Goal: Information Seeking & Learning: Learn about a topic

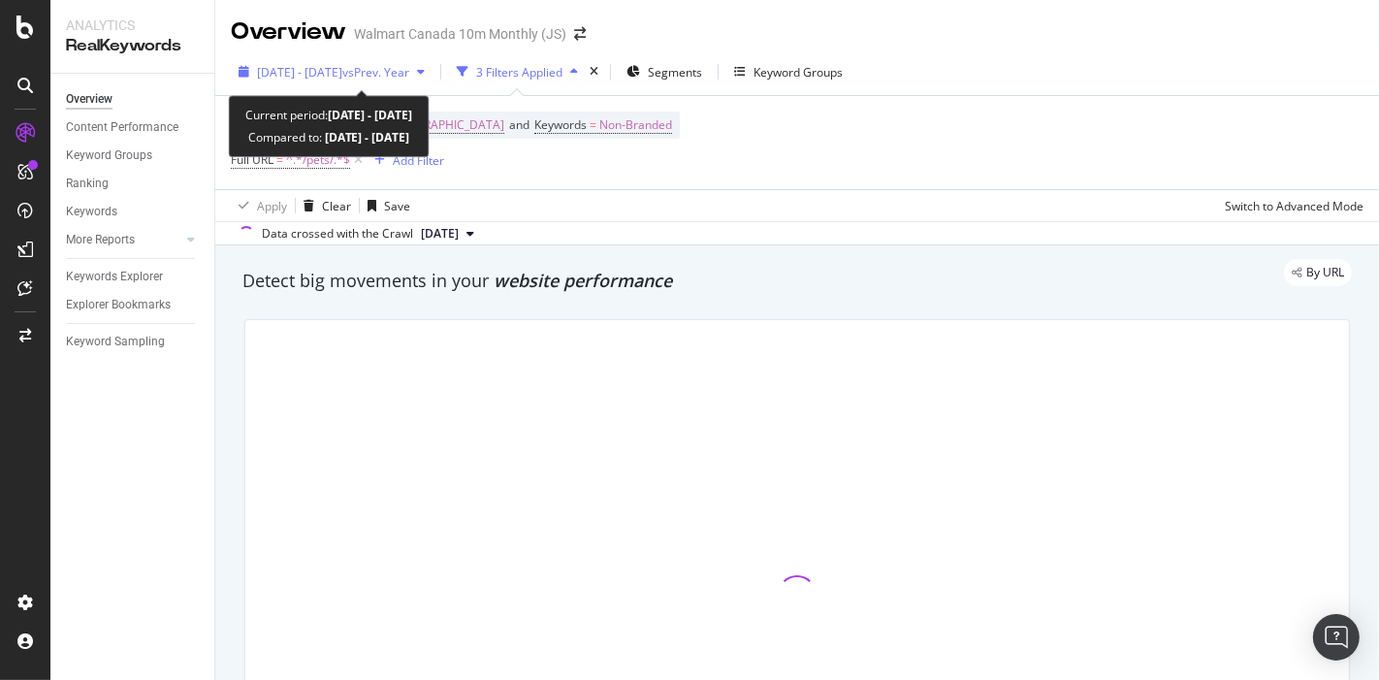
click at [297, 74] on span "[DATE] - [DATE]" at bounding box center [299, 72] width 85 height 16
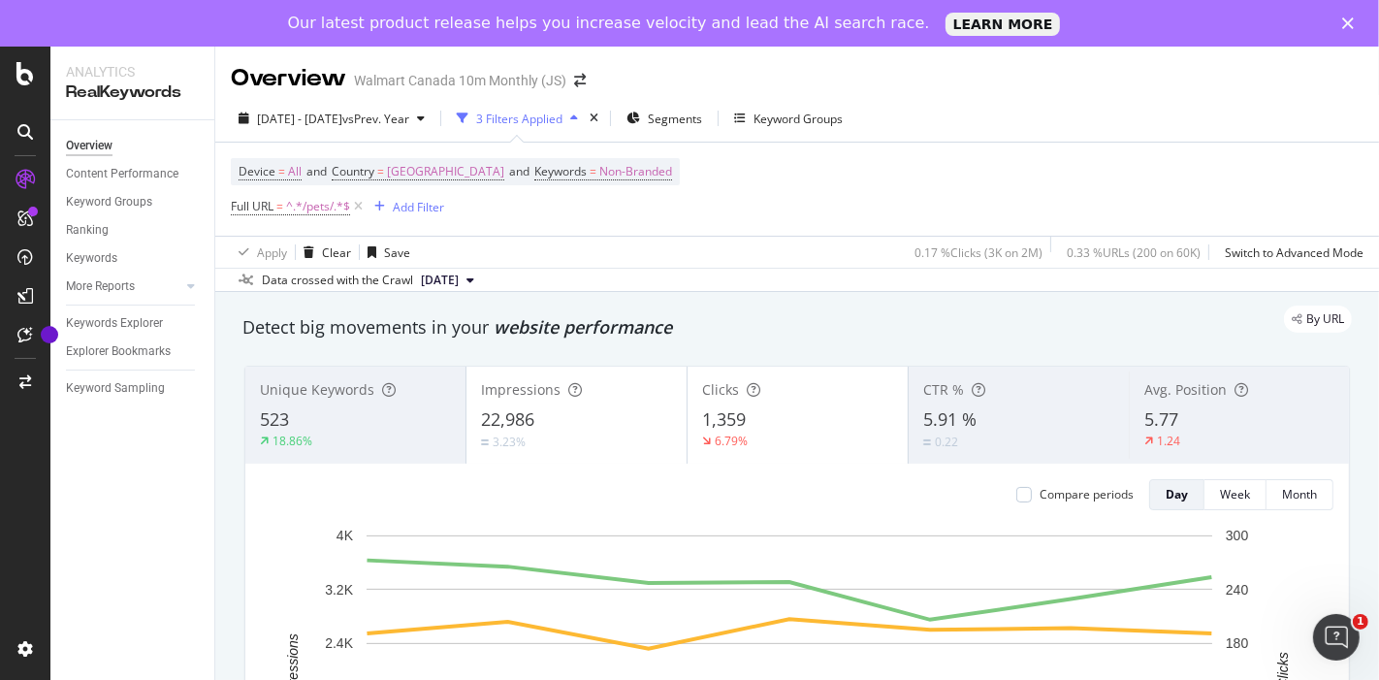
click at [746, 188] on div "Device = All and Country = Canada and Keywords = Non-Branded Full URL = ^.*/pet…" at bounding box center [797, 189] width 1132 height 93
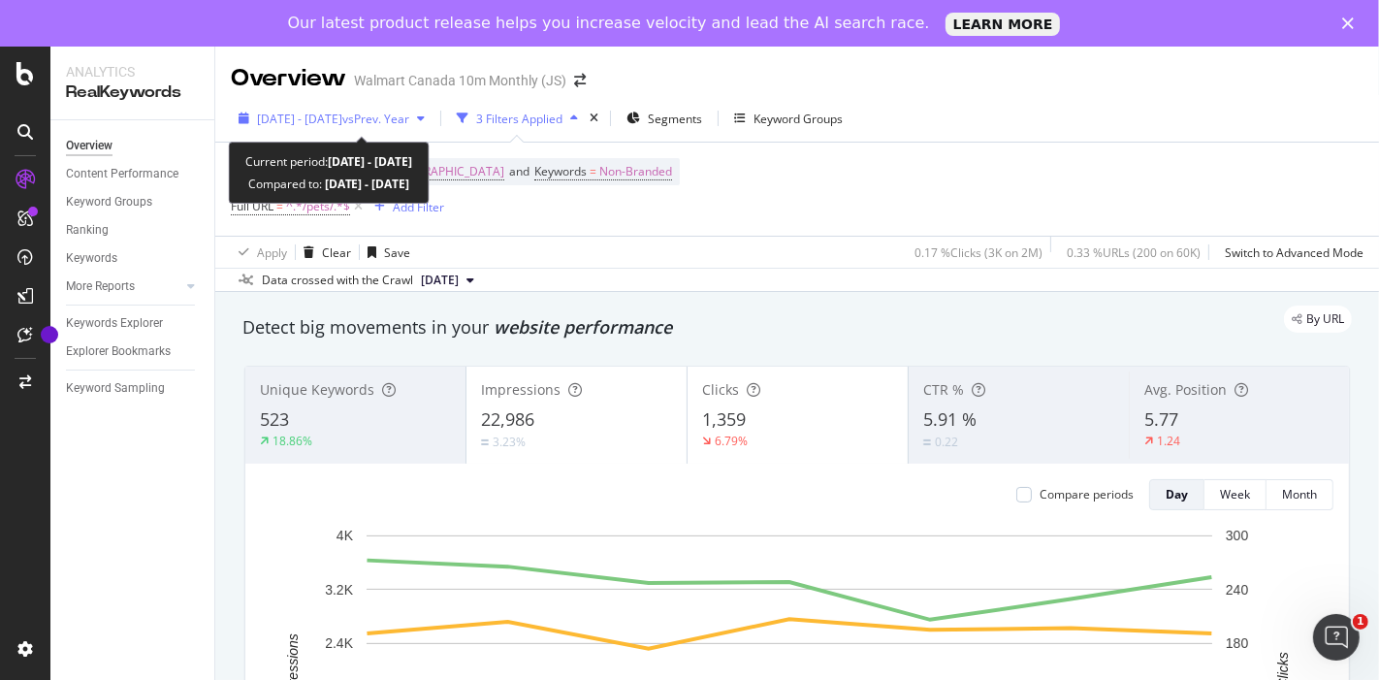
click at [409, 111] on span "vs Prev. Year" at bounding box center [375, 119] width 67 height 16
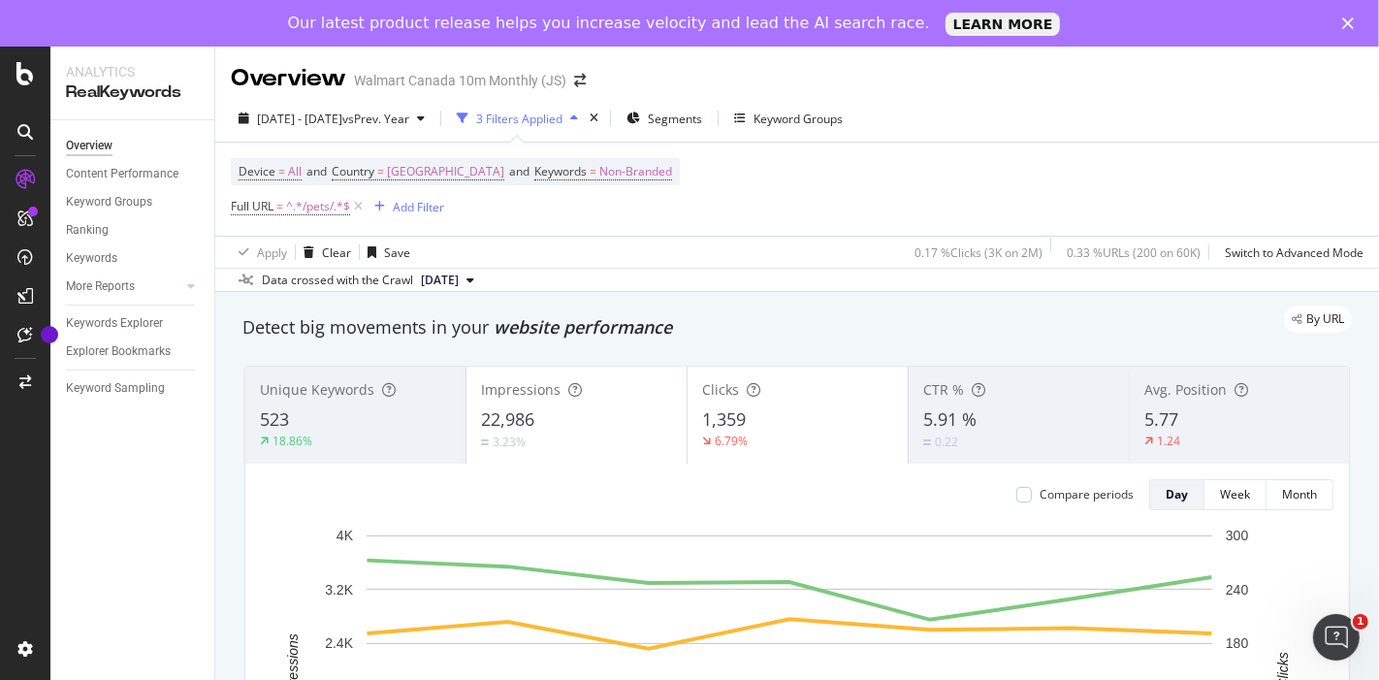
click at [723, 182] on div "Device = All and Country = Canada and Keywords = Non-Branded Full URL = ^.*/pet…" at bounding box center [797, 189] width 1132 height 93
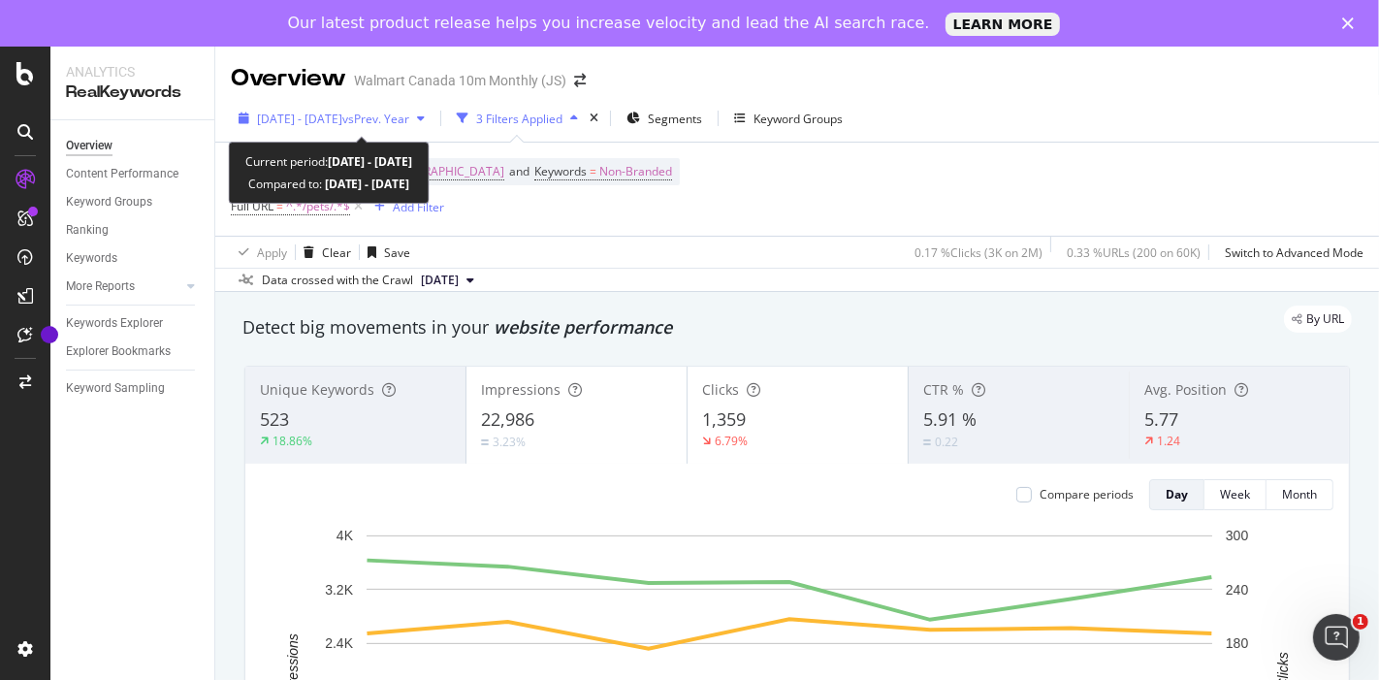
click at [342, 125] on span "2025 Aug. 10th - Aug. 16th" at bounding box center [299, 119] width 85 height 16
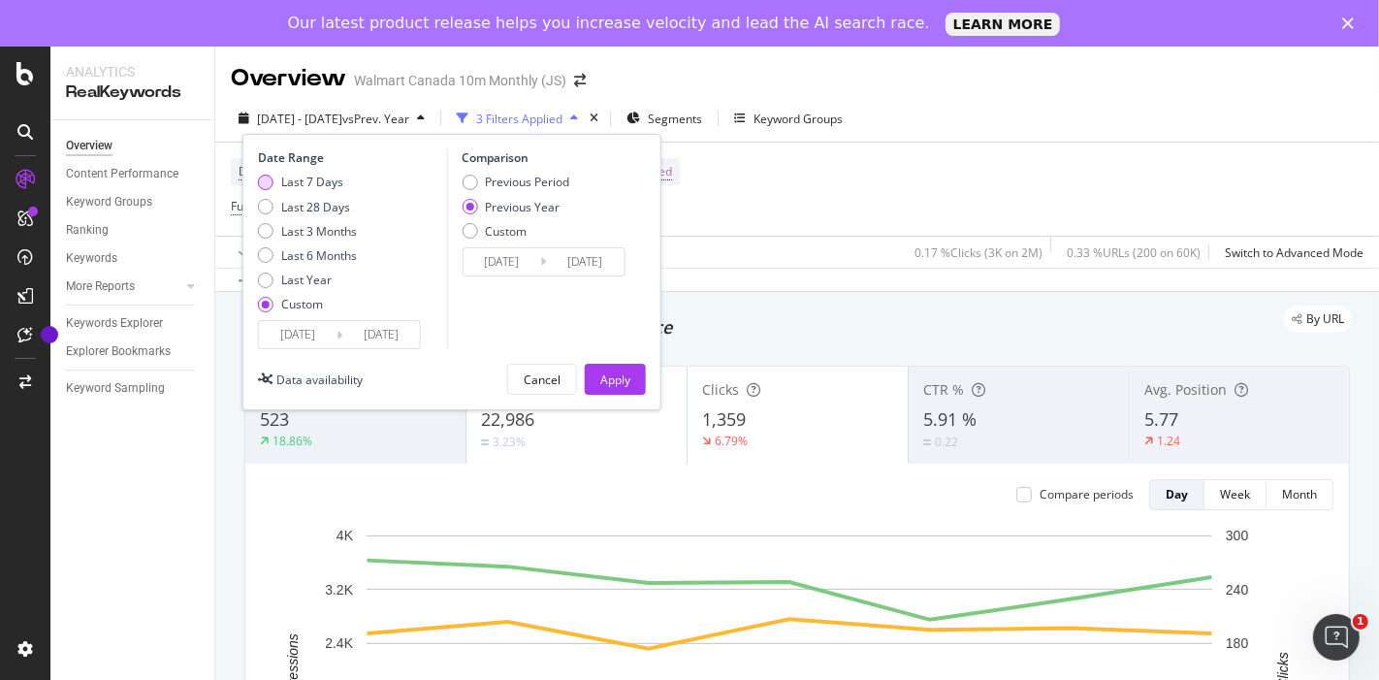
click at [298, 183] on div "Last 7 Days" at bounding box center [312, 182] width 62 height 16
type input "2025/08/16"
type input "2025/08/22"
type input "2024/08/17"
type input "2024/08/23"
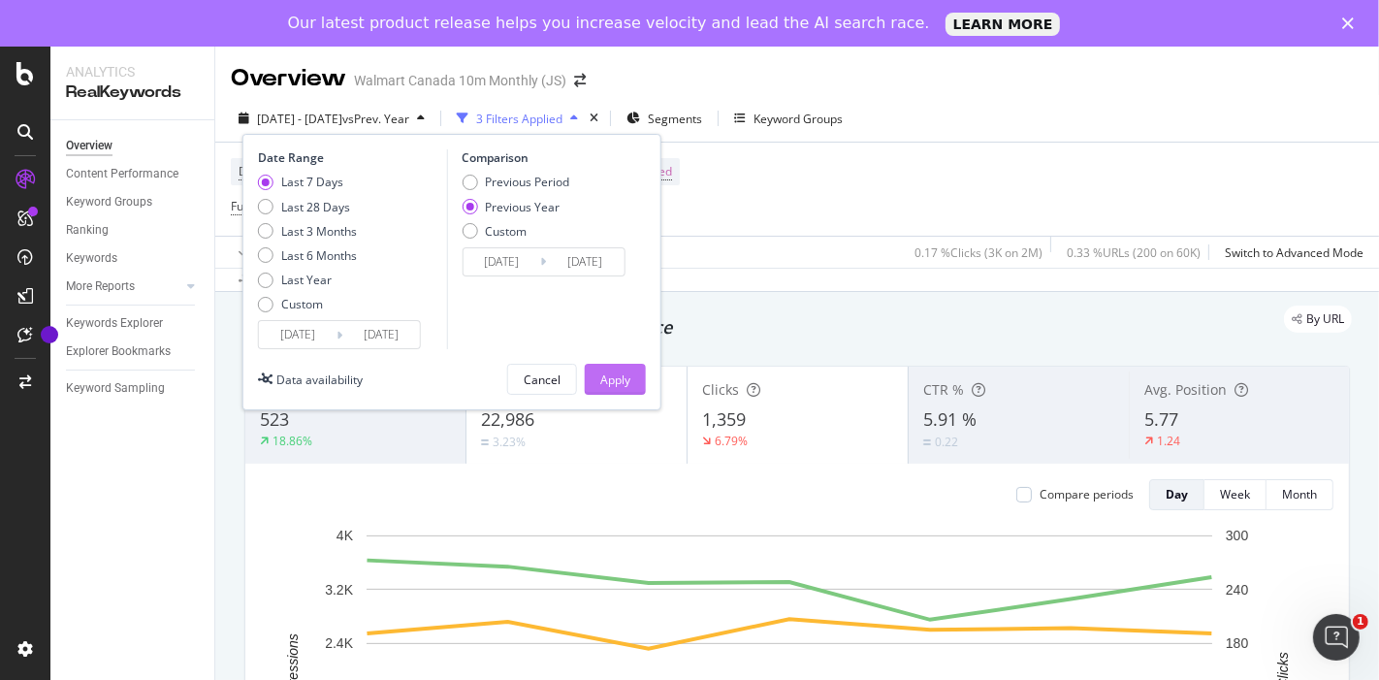
click at [602, 367] on div "Apply" at bounding box center [615, 379] width 30 height 29
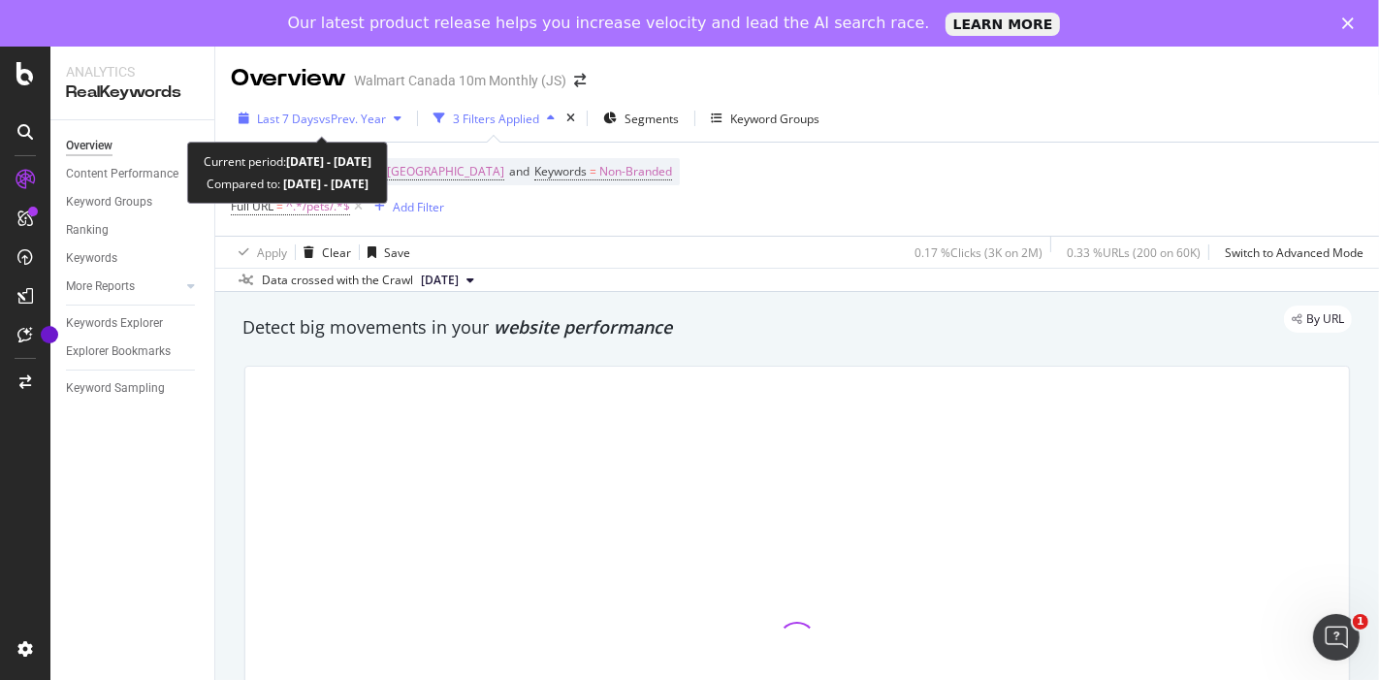
click at [361, 113] on span "vs Prev. Year" at bounding box center [352, 119] width 67 height 16
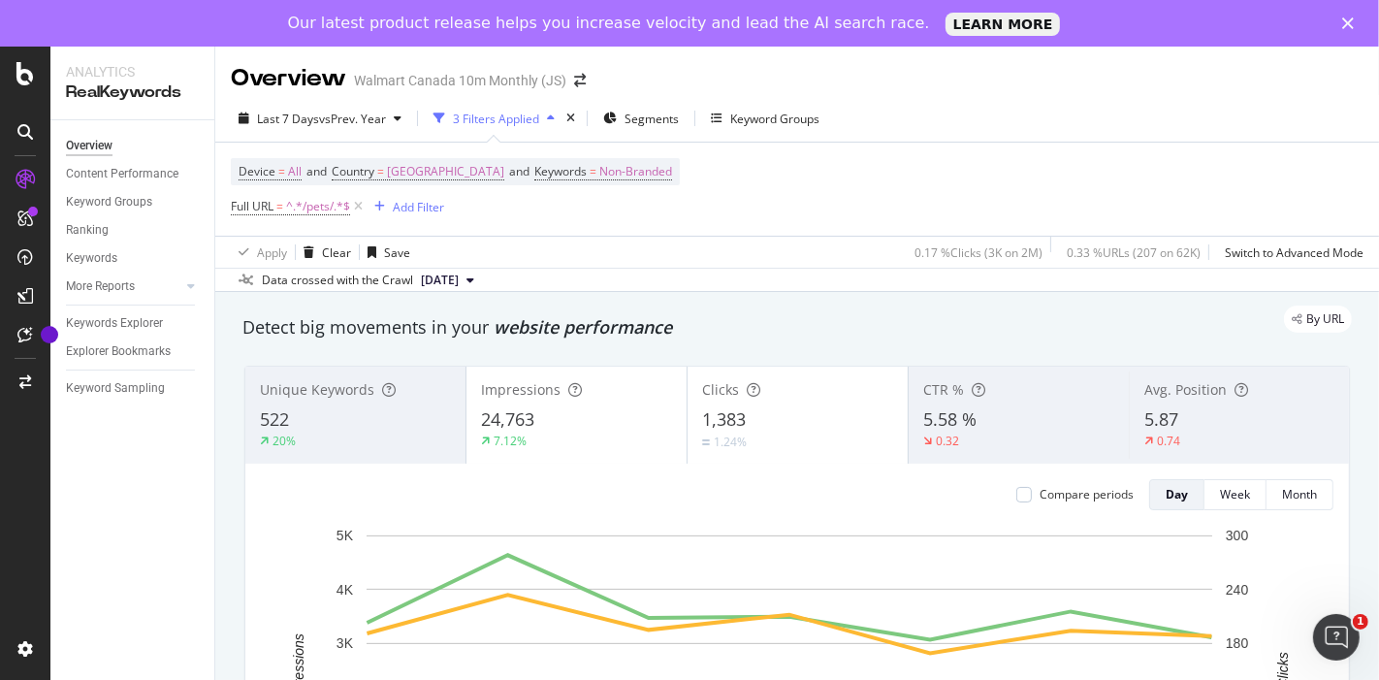
click at [728, 152] on div "Device = All and Country = Canada and Keywords = Non-Branded Full URL = ^.*/pet…" at bounding box center [797, 189] width 1132 height 93
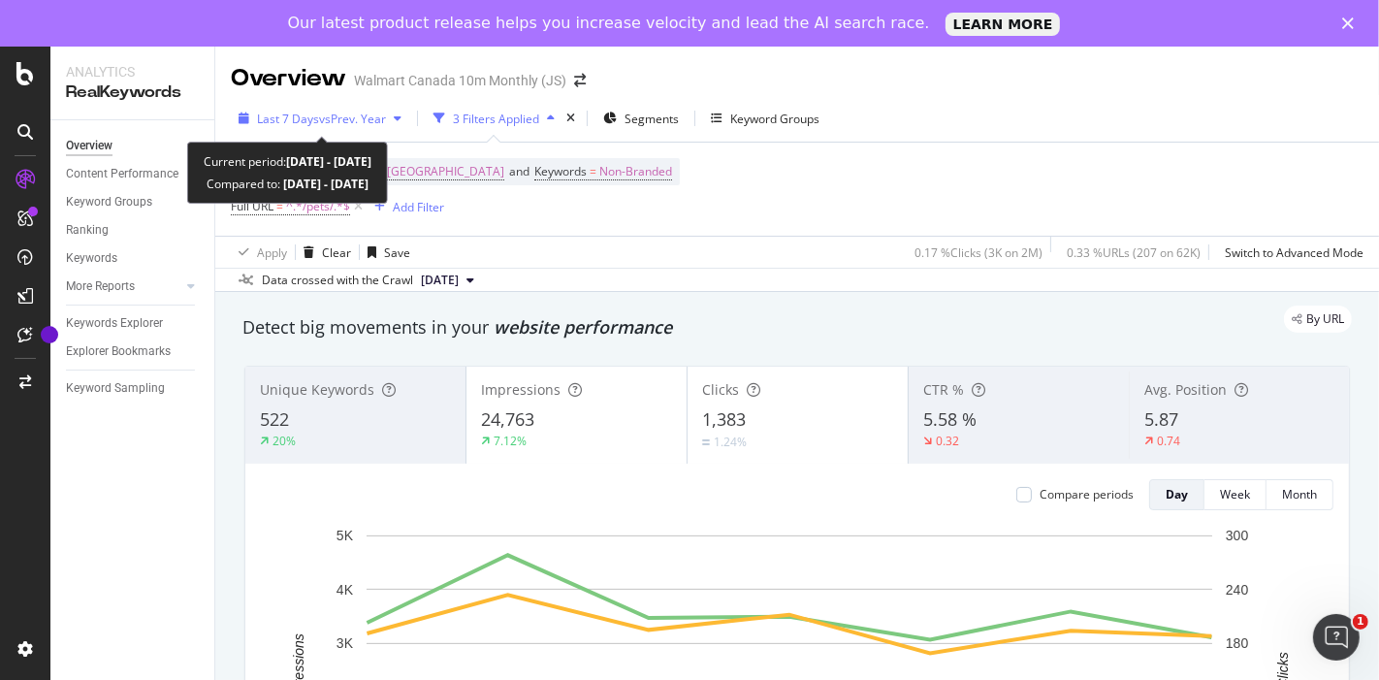
click at [344, 115] on span "vs Prev. Year" at bounding box center [352, 119] width 67 height 16
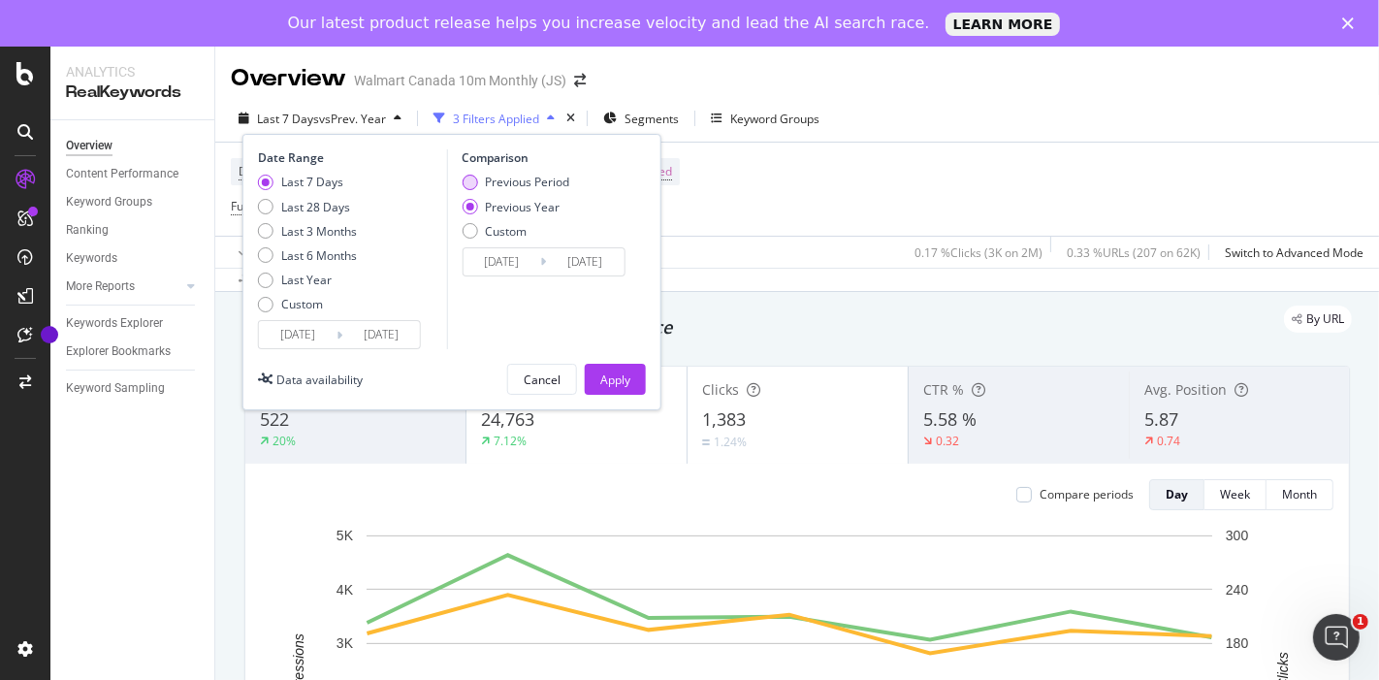
click at [490, 177] on div "Previous Period" at bounding box center [527, 182] width 84 height 16
type input "2025/08/09"
type input "2025/08/15"
click at [620, 375] on div "Apply" at bounding box center [615, 379] width 30 height 16
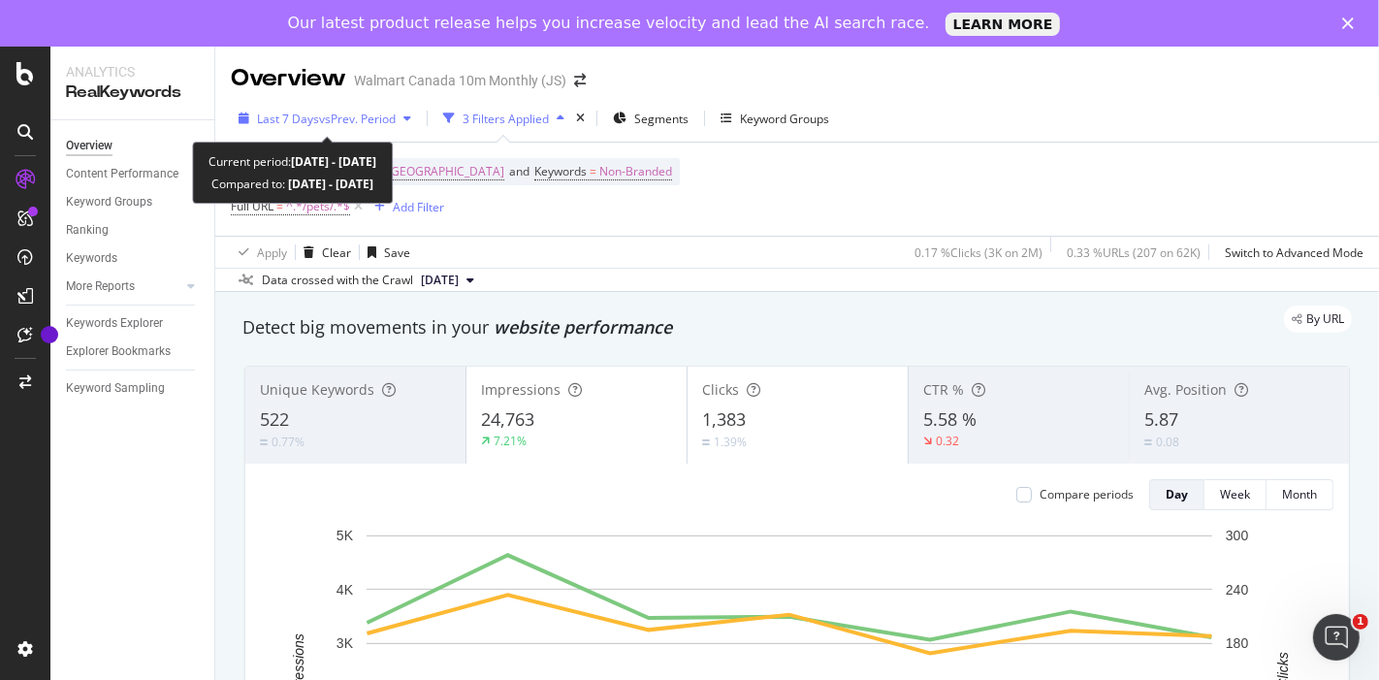
click at [356, 123] on span "vs Prev. Period" at bounding box center [357, 119] width 77 height 16
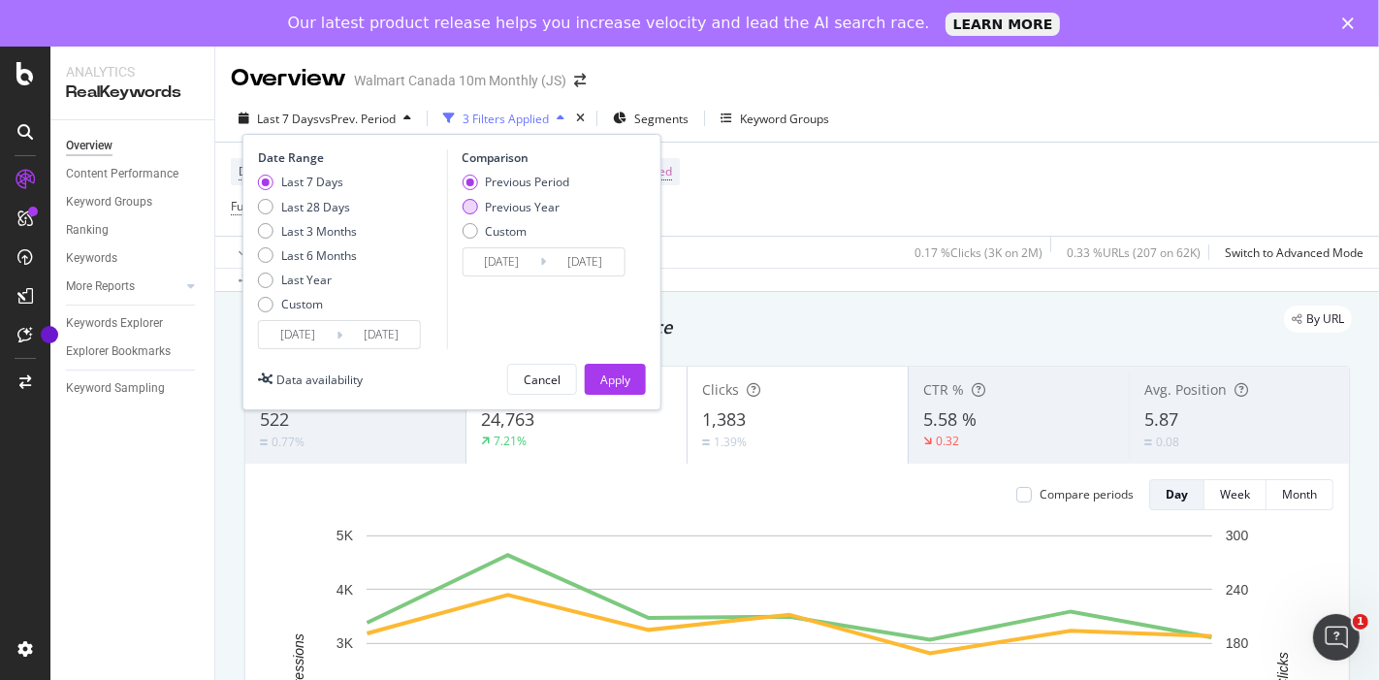
click at [477, 202] on div "Previous Year" at bounding box center [515, 207] width 108 height 16
type input "2024/08/17"
type input "2024/08/23"
click at [615, 376] on div "Apply" at bounding box center [615, 379] width 30 height 16
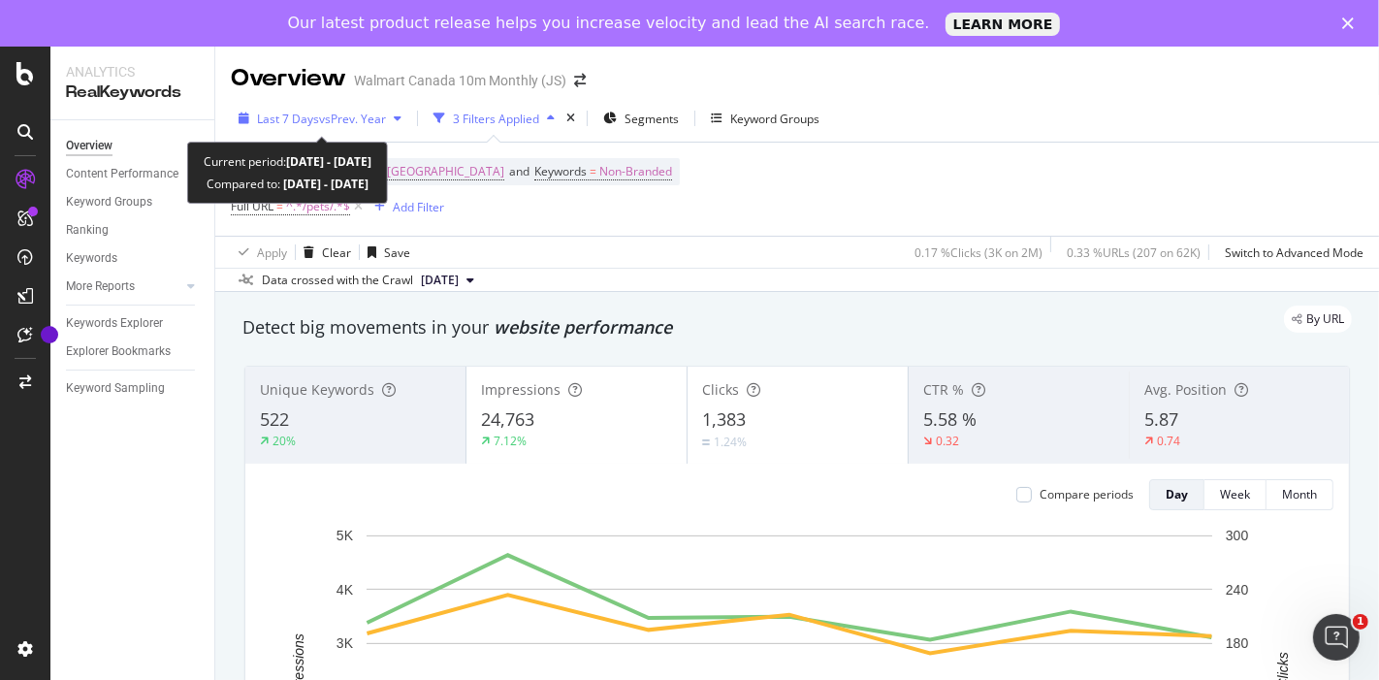
click at [378, 114] on span "vs Prev. Year" at bounding box center [352, 119] width 67 height 16
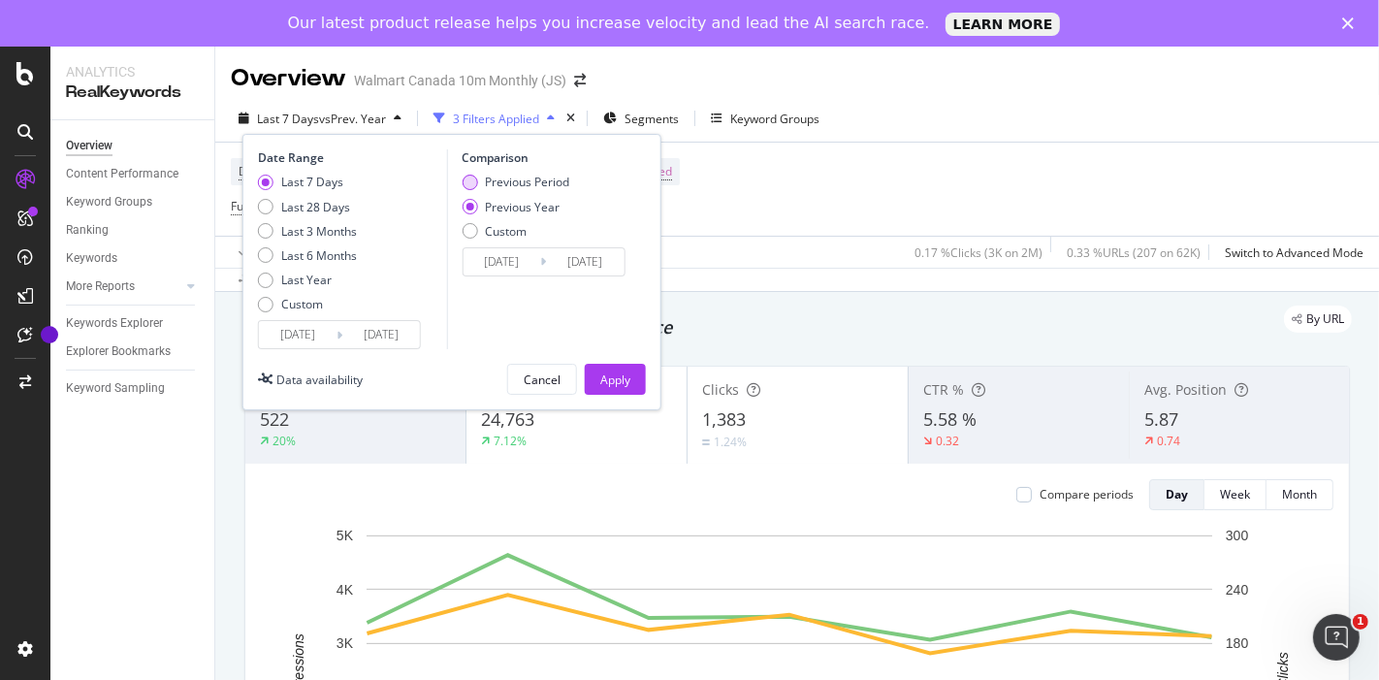
click at [504, 179] on div "Previous Period" at bounding box center [527, 182] width 84 height 16
type input "2025/08/09"
type input "2025/08/15"
click at [617, 371] on div "Apply" at bounding box center [615, 379] width 30 height 16
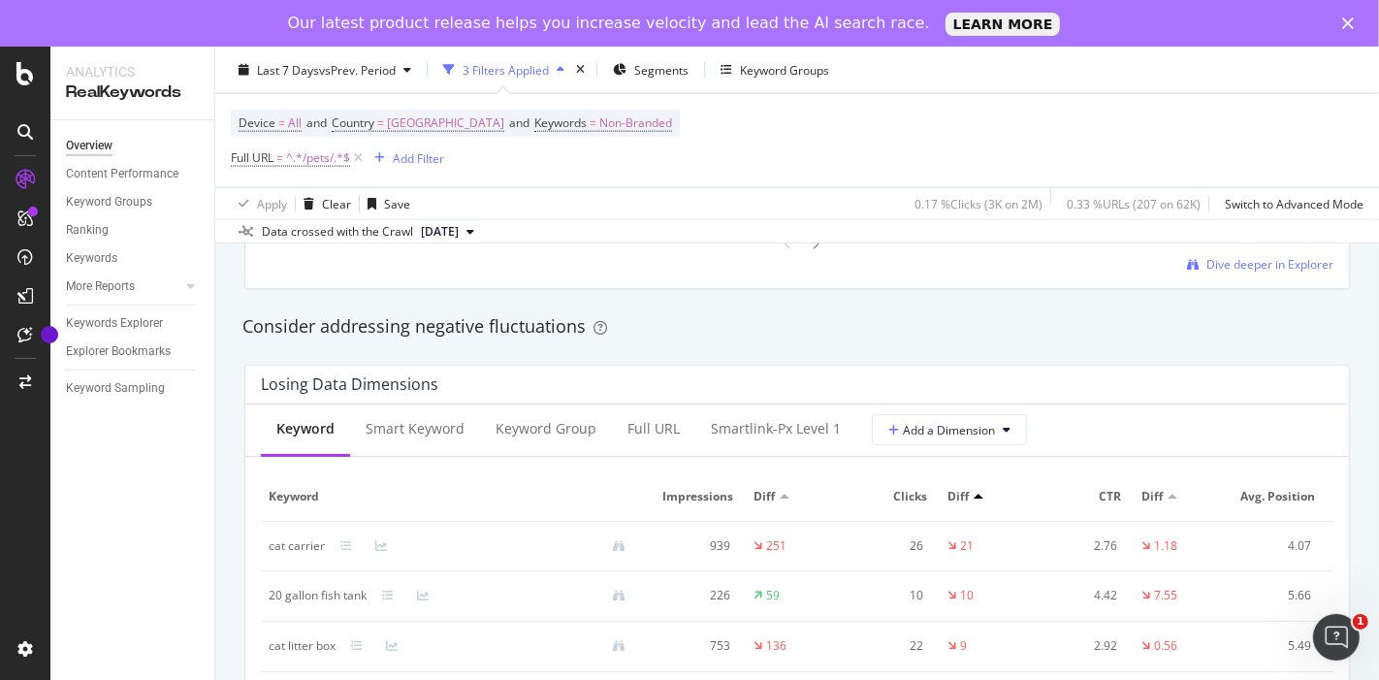
scroll to position [2174, 0]
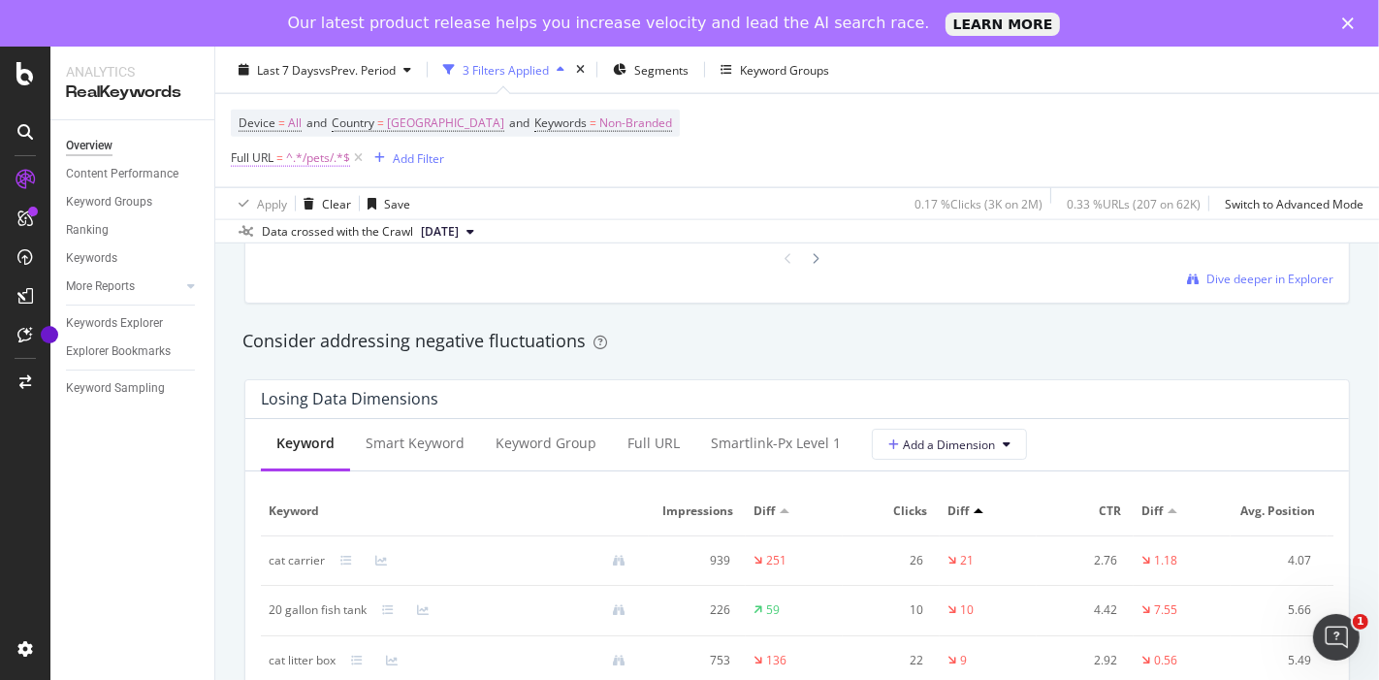
click at [311, 160] on span "^.*/pets/.*$" at bounding box center [318, 157] width 64 height 27
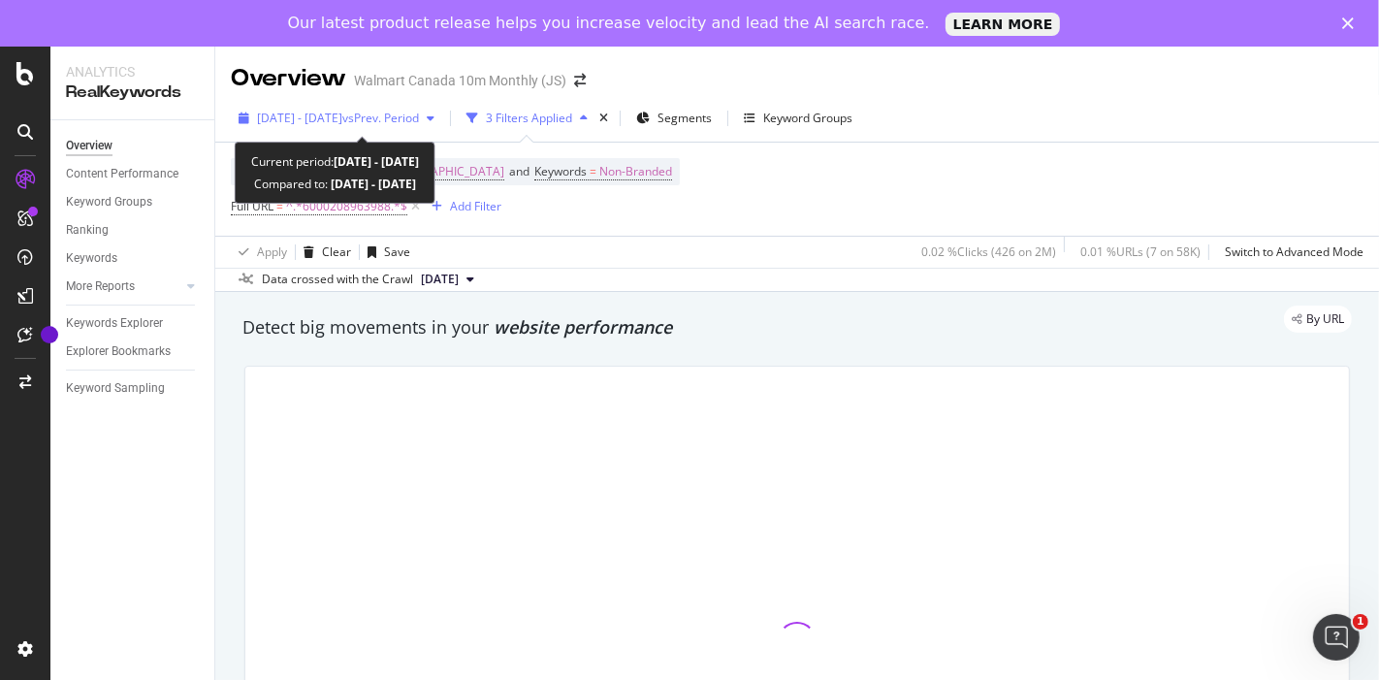
click at [342, 125] on span "2025 Aug. 2nd - Aug. 8th" at bounding box center [299, 119] width 85 height 16
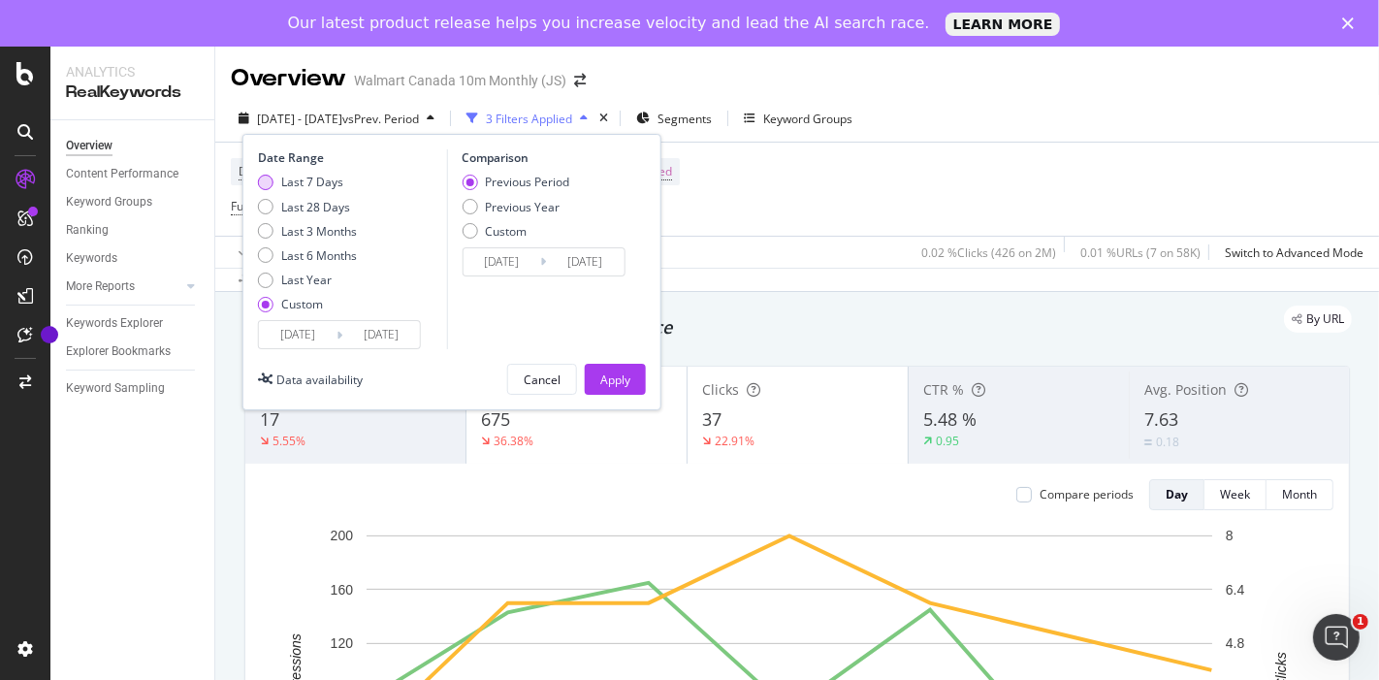
click at [306, 179] on div "Last 7 Days" at bounding box center [312, 182] width 62 height 16
type input "2025/08/16"
type input "2025/08/22"
type input "2025/08/09"
type input "2025/08/15"
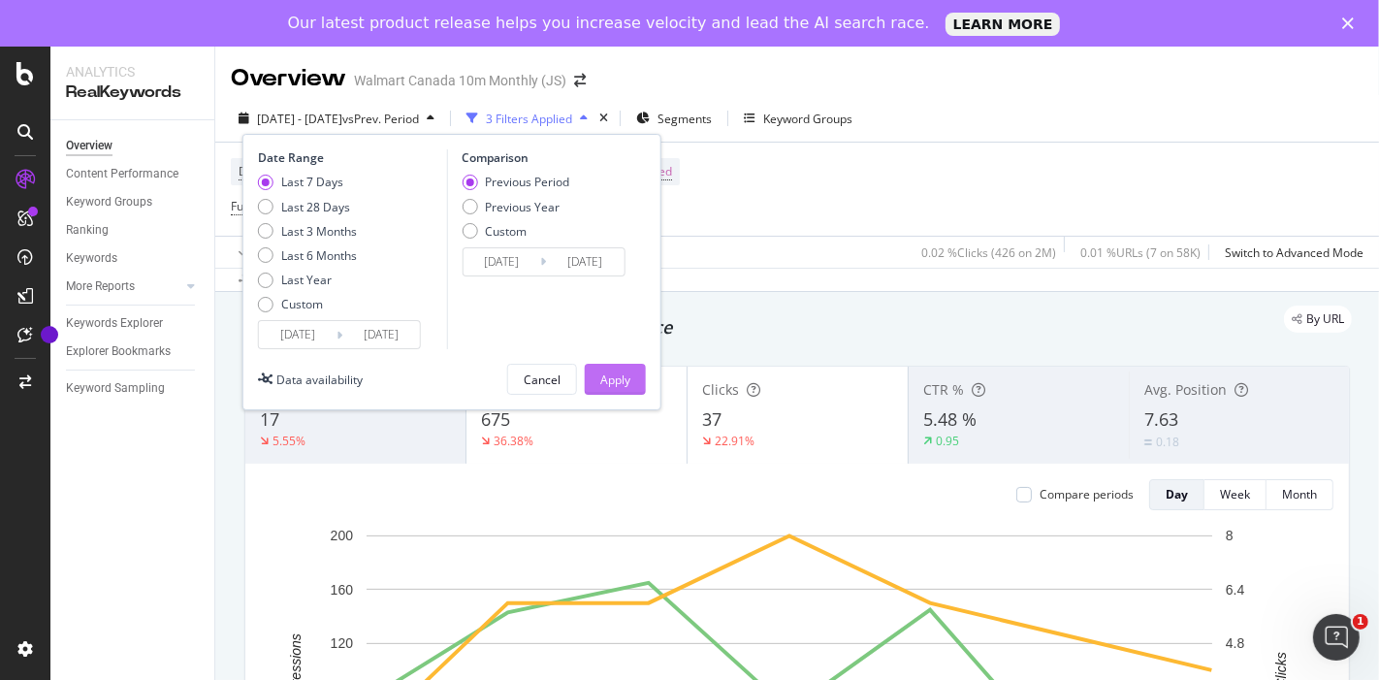
click at [606, 372] on div "Apply" at bounding box center [615, 379] width 30 height 16
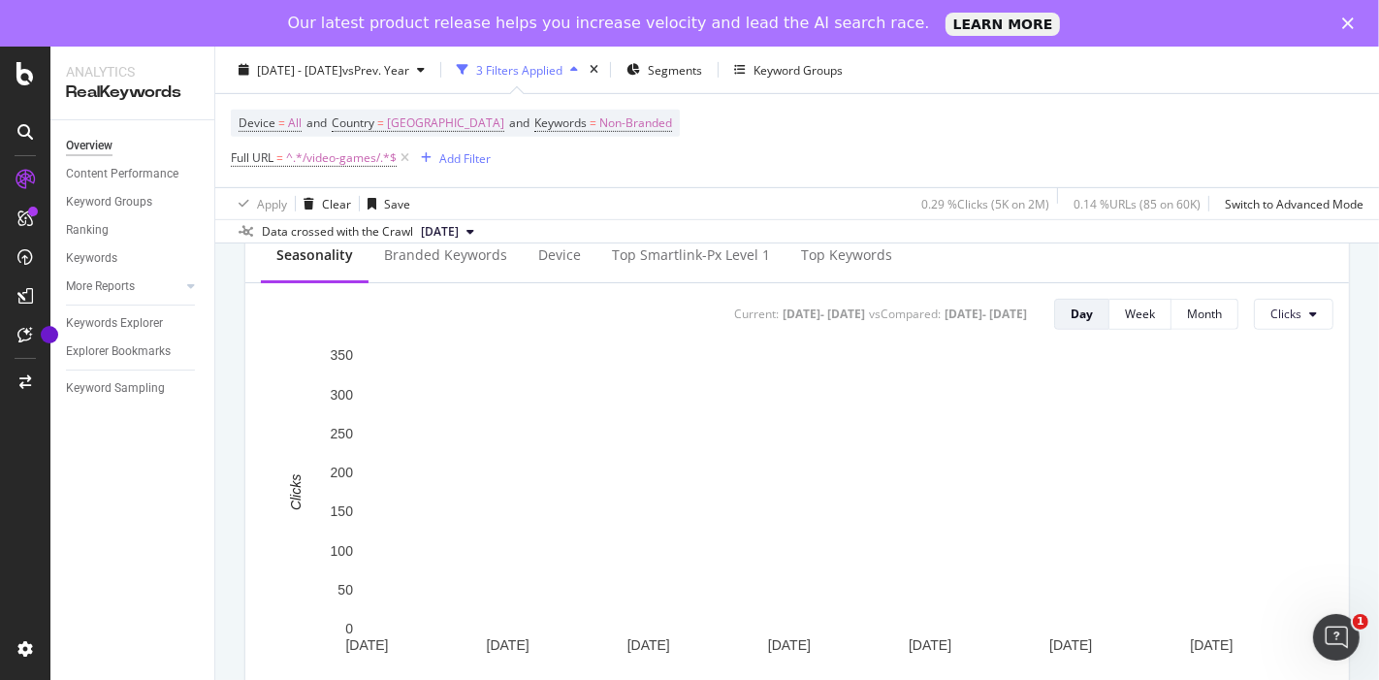
scroll to position [799, 0]
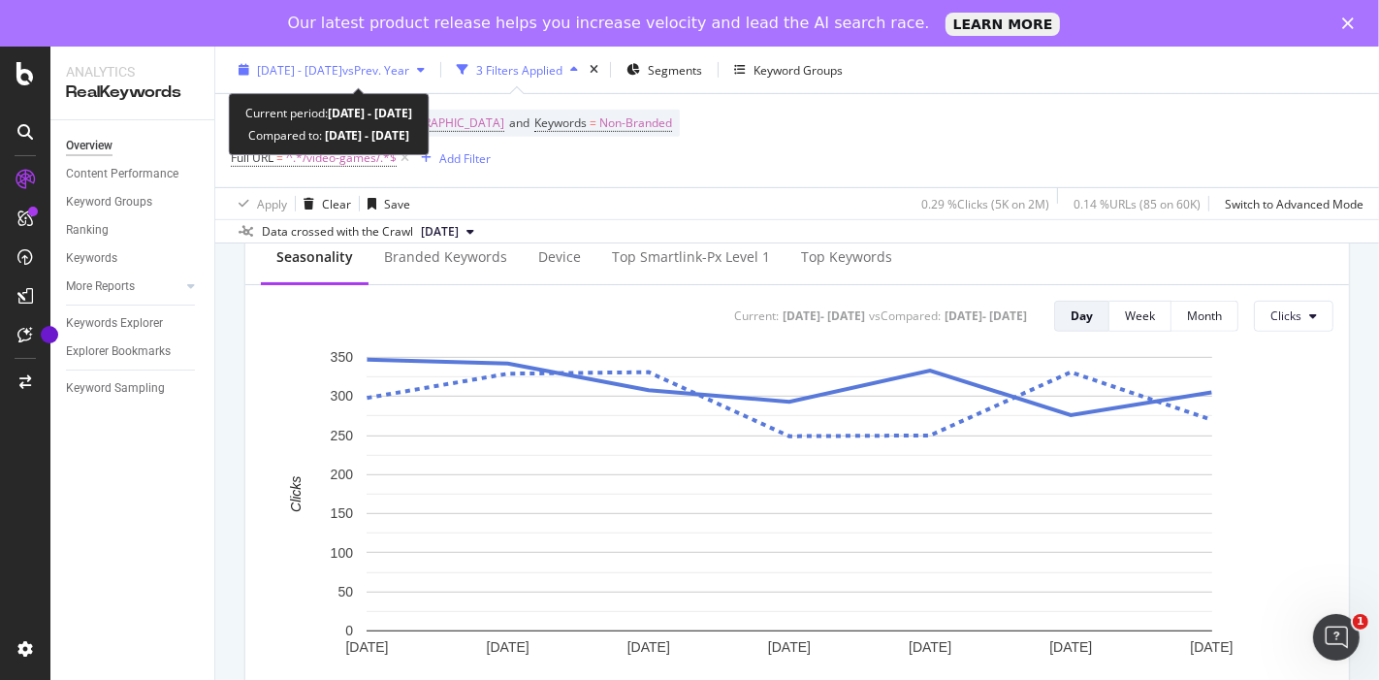
click at [342, 75] on span "[DATE] - [DATE]" at bounding box center [299, 69] width 85 height 16
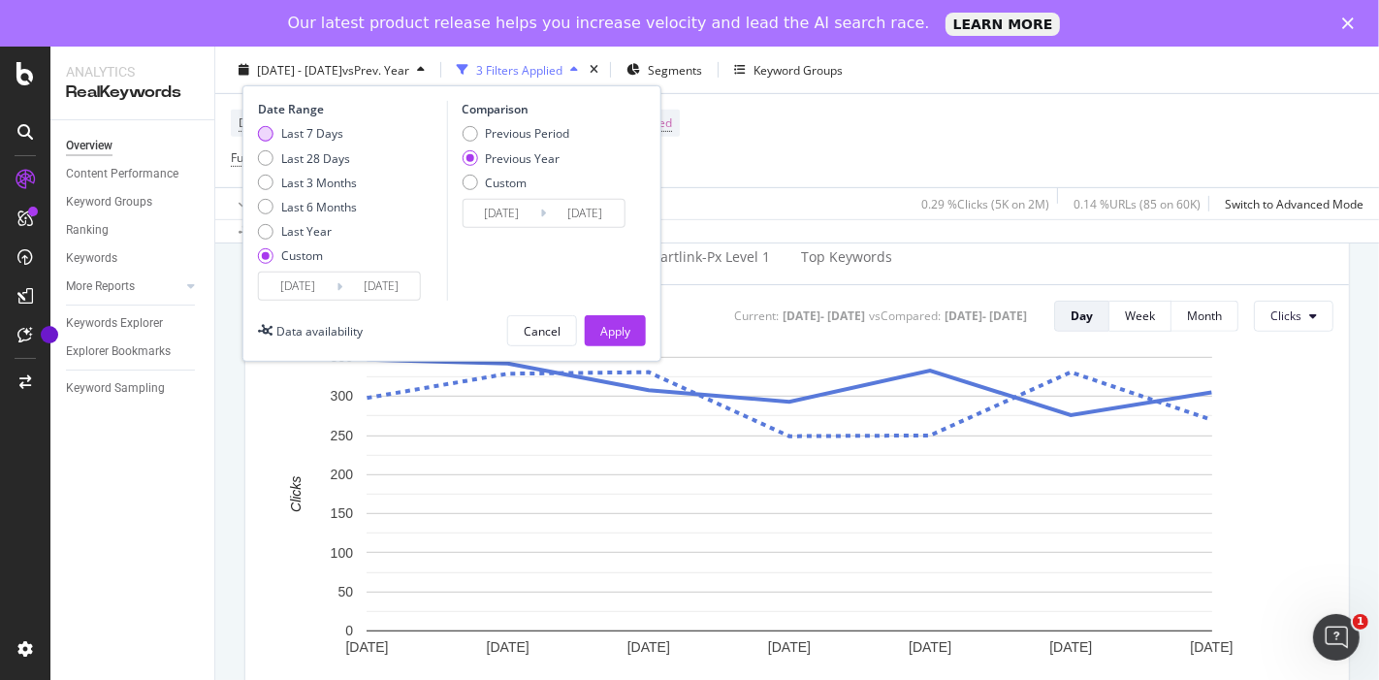
click at [317, 129] on div "Last 7 Days" at bounding box center [312, 133] width 62 height 16
type input "2025/08/16"
type input "2025/08/22"
type input "2024/08/17"
type input "2024/08/23"
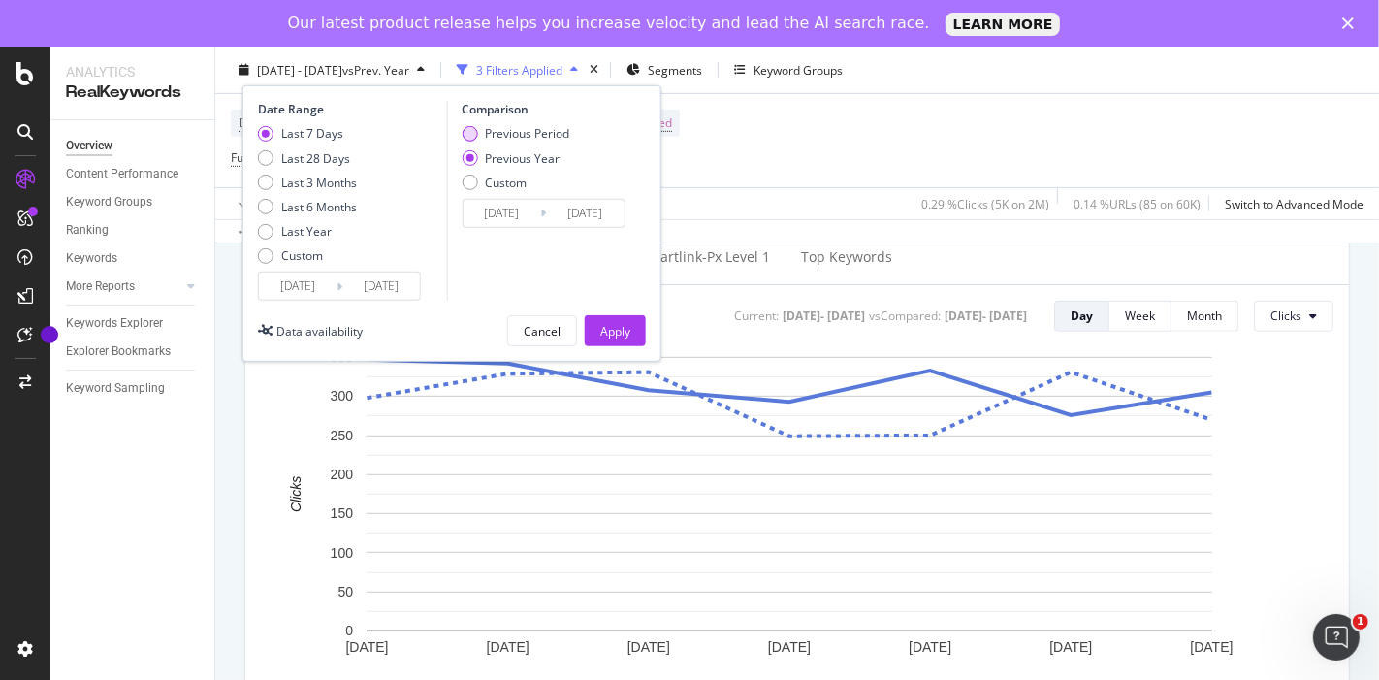
click at [542, 131] on div "Previous Period" at bounding box center [527, 133] width 84 height 16
type input "2025/08/09"
type input "2025/08/15"
click at [627, 322] on div "Apply" at bounding box center [615, 330] width 30 height 16
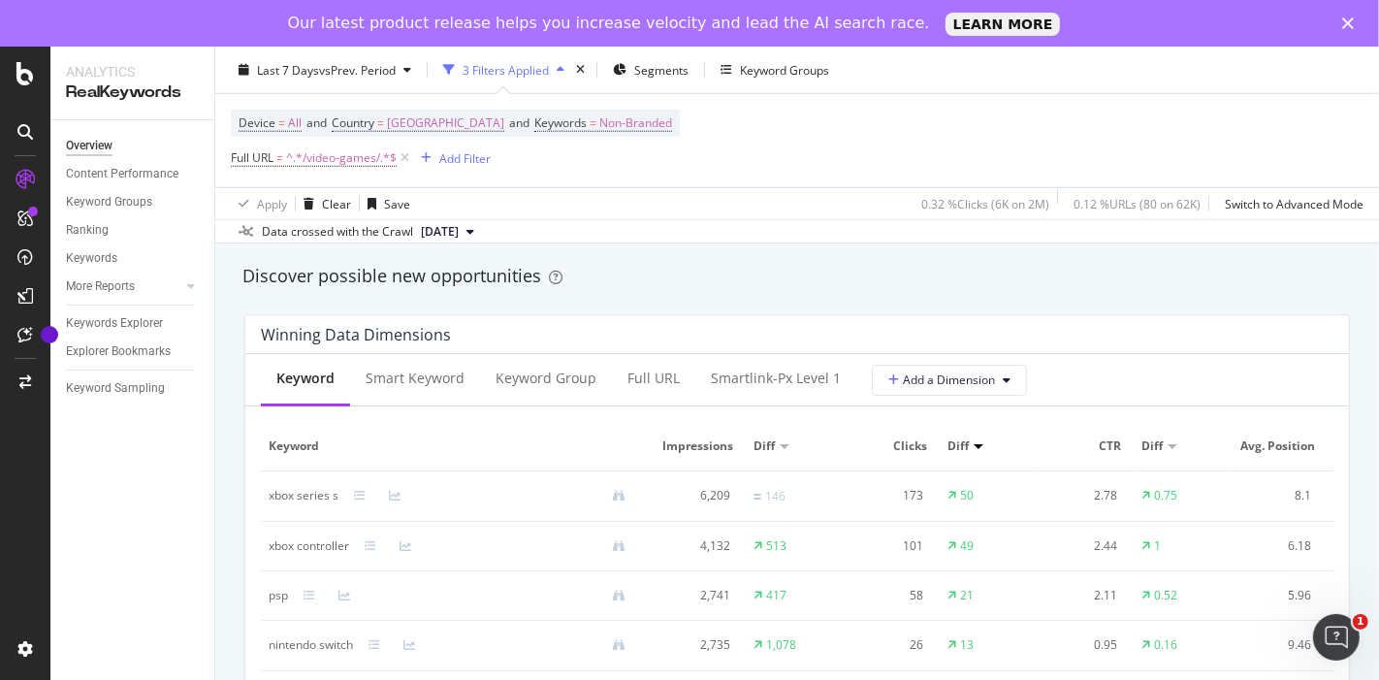
scroll to position [1706, 0]
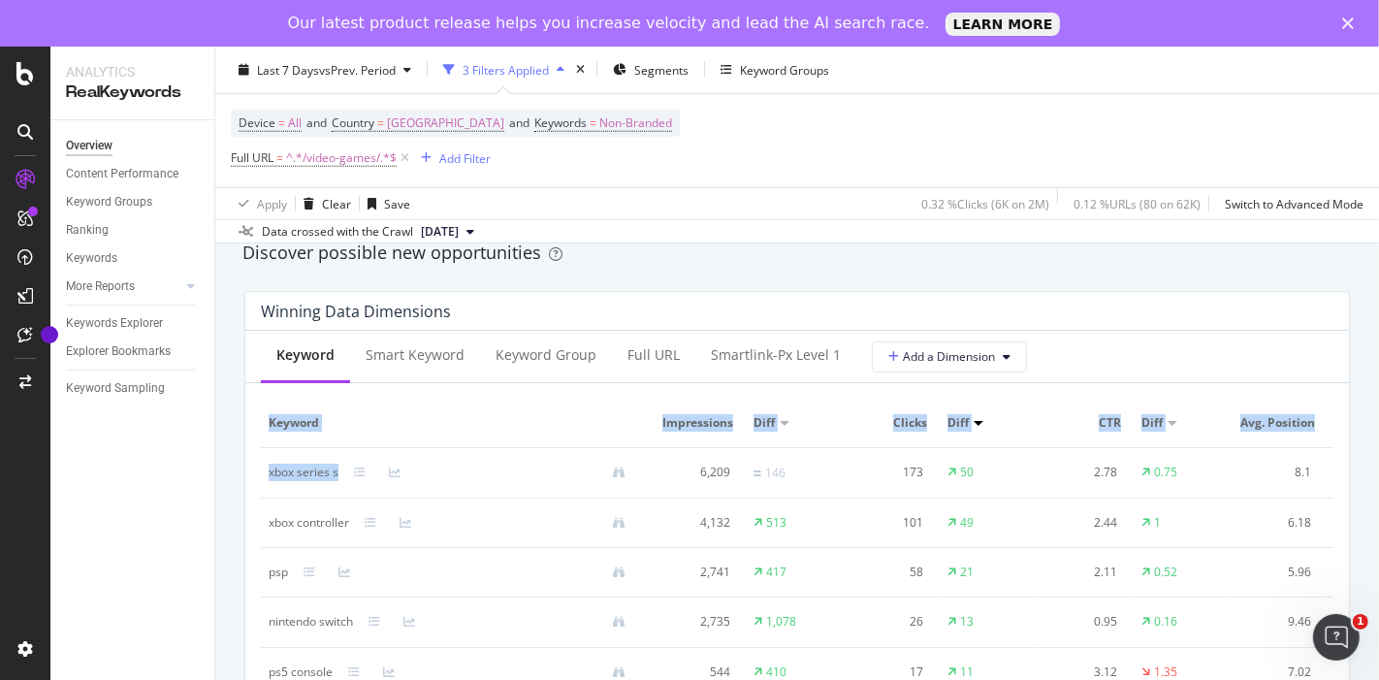
drag, startPoint x: 257, startPoint y: 470, endPoint x: 336, endPoint y: 476, distance: 79.7
click at [336, 476] on div "Keyword Smart Keyword Keyword Group Full URL smartlink-px Level 1 Add a Dimensi…" at bounding box center [796, 550] width 1103 height 439
click at [247, 469] on div "Keyword Smart Keyword Keyword Group Full URL smartlink-px Level 1 Add a Dimensi…" at bounding box center [796, 550] width 1103 height 439
drag, startPoint x: 269, startPoint y: 470, endPoint x: 336, endPoint y: 467, distance: 67.9
click at [336, 467] on div "xbox series s" at bounding box center [304, 471] width 70 height 17
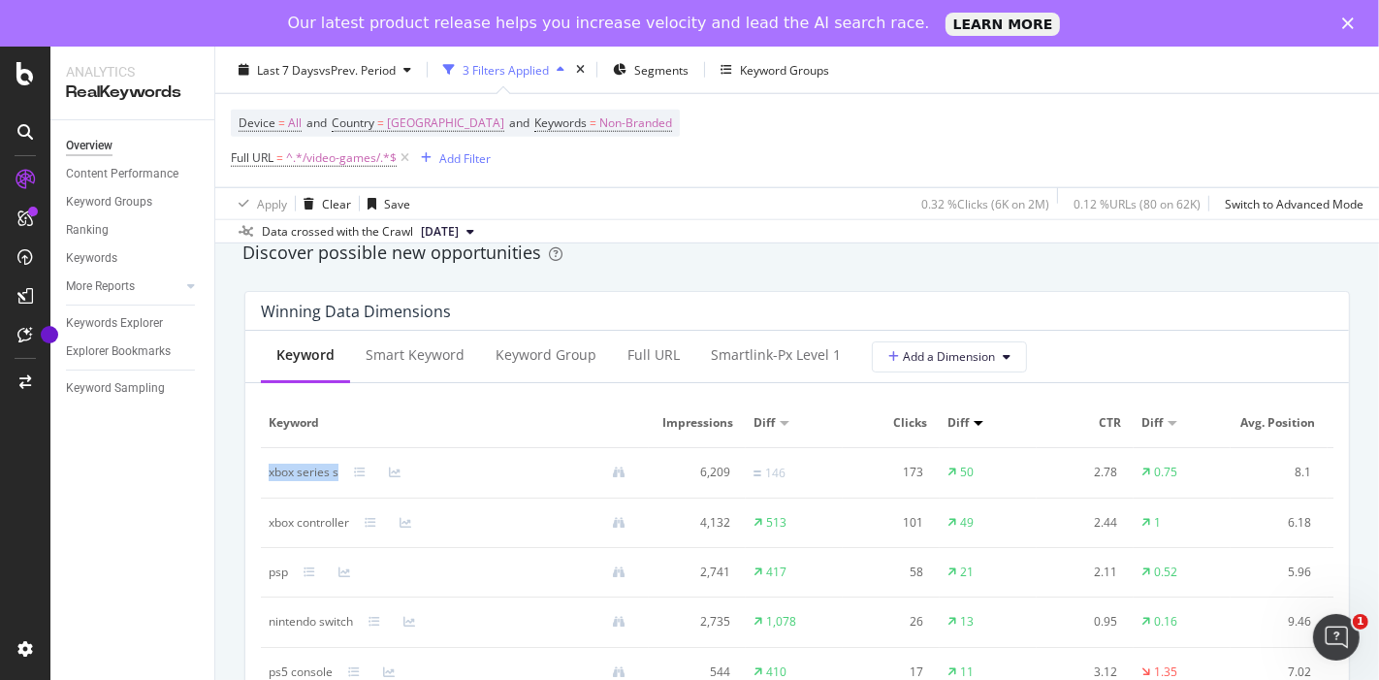
copy div "xbox series s"
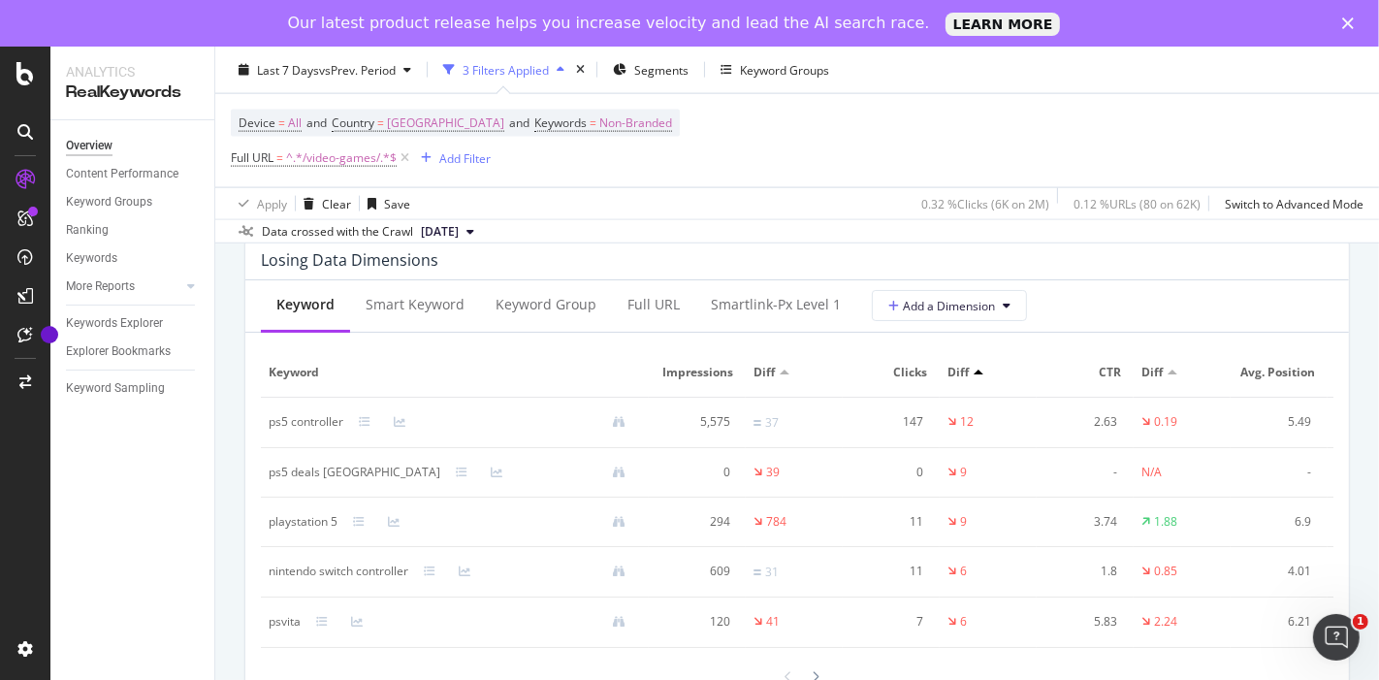
scroll to position [2356, 0]
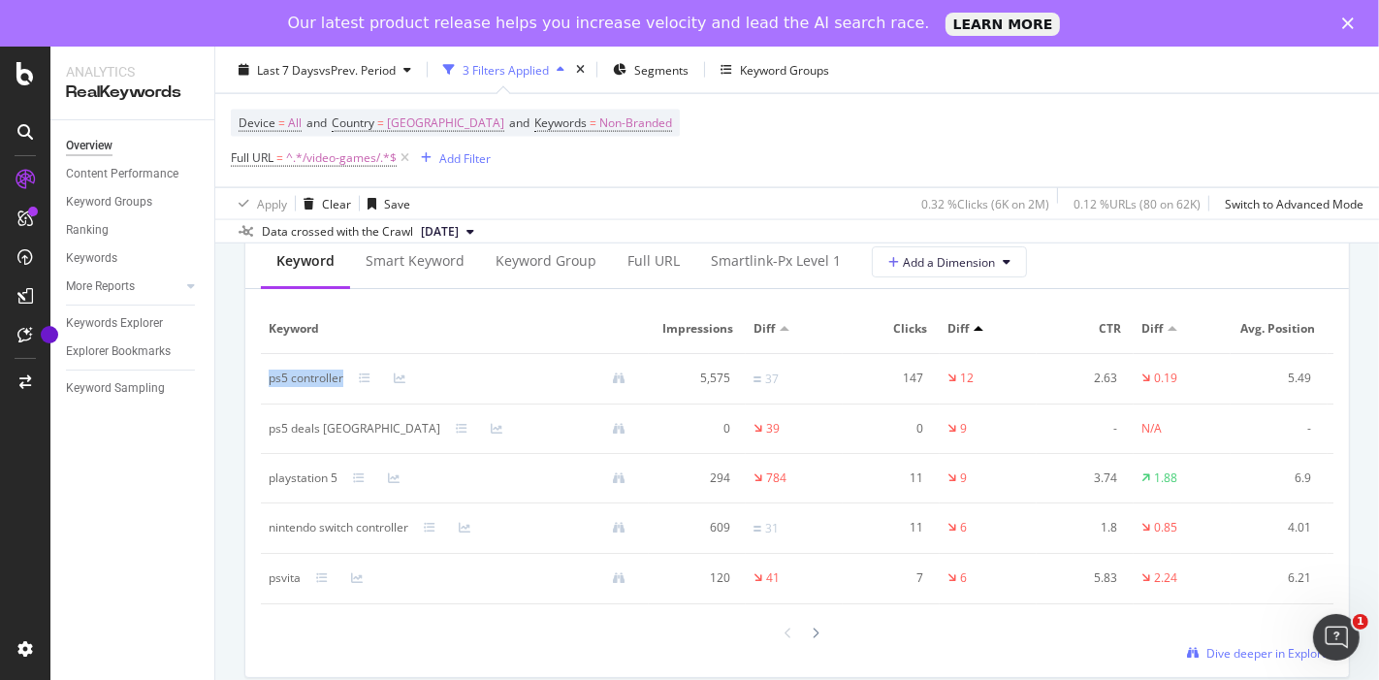
drag, startPoint x: 265, startPoint y: 387, endPoint x: 347, endPoint y: 401, distance: 83.7
click at [347, 401] on td "ps5 controller" at bounding box center [455, 379] width 388 height 50
copy div "ps5 controller"
drag, startPoint x: 265, startPoint y: 487, endPoint x: 345, endPoint y: 491, distance: 80.6
click at [345, 491] on td "playstation 5" at bounding box center [455, 478] width 388 height 49
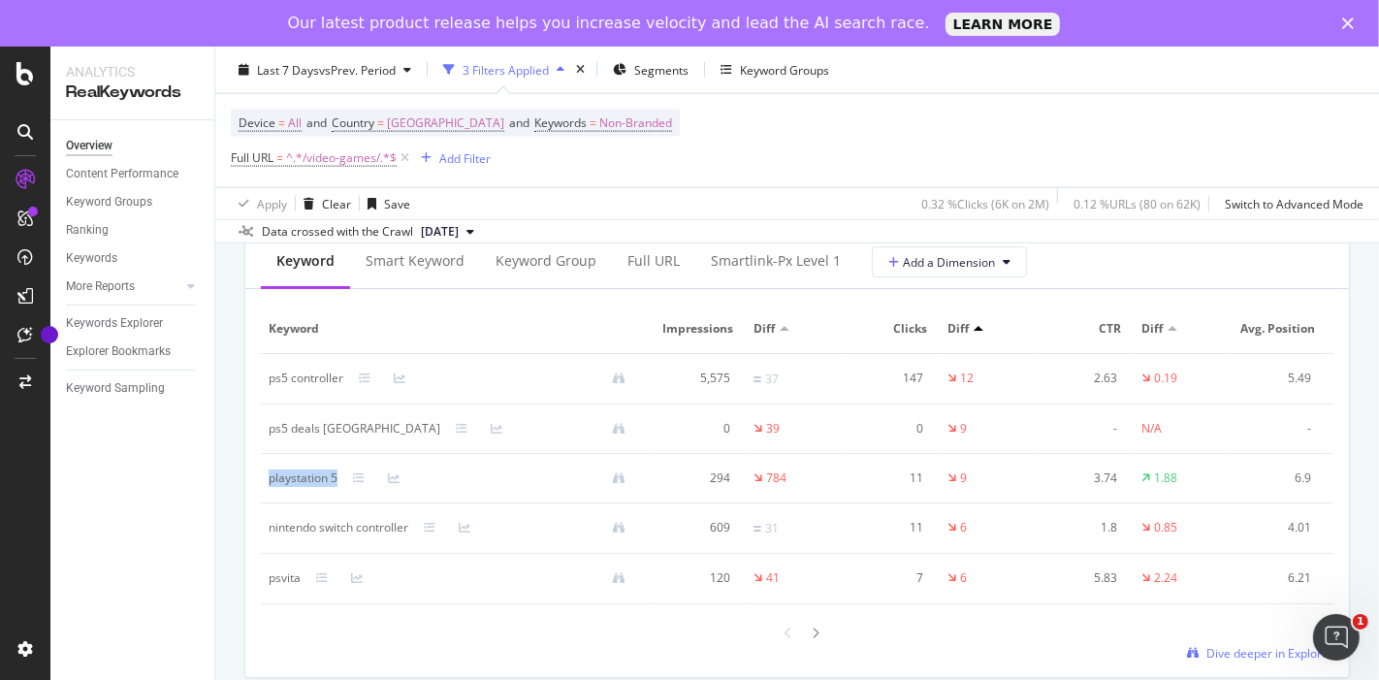
copy div "playstation 5"
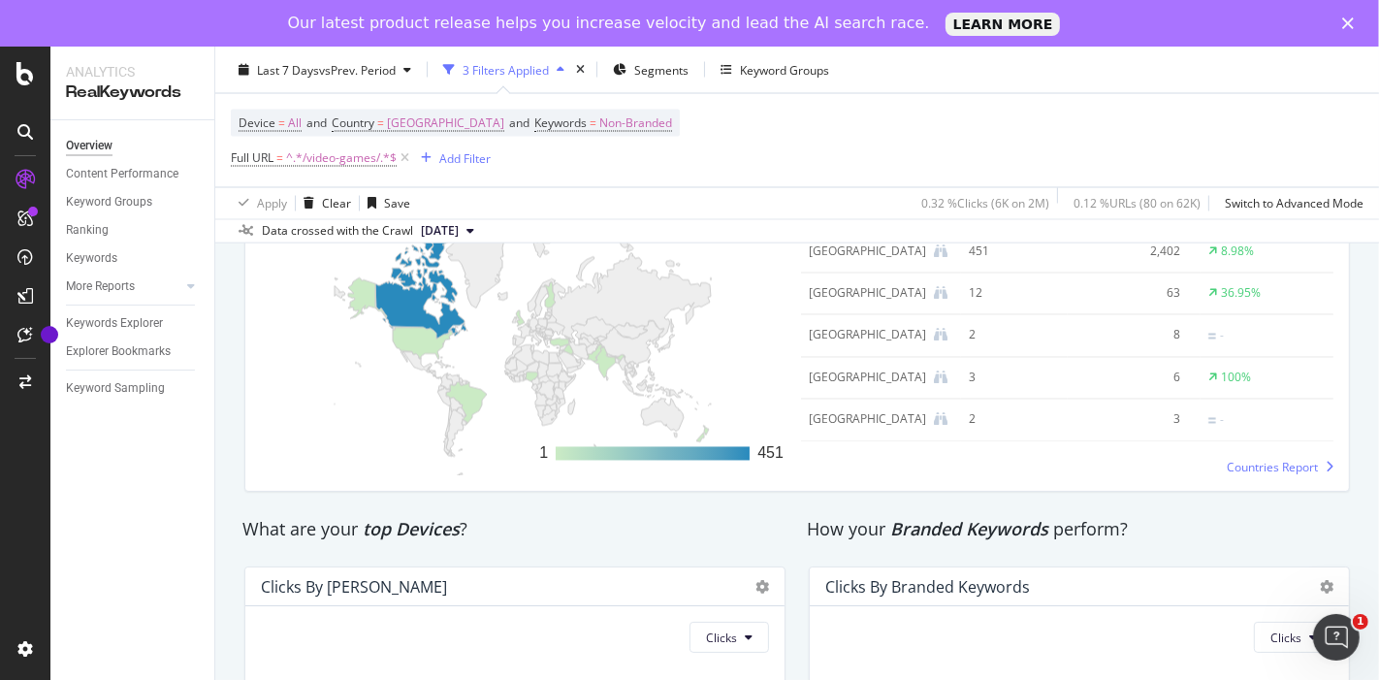
scroll to position [2968, 0]
